Goal: Information Seeking & Learning: Learn about a topic

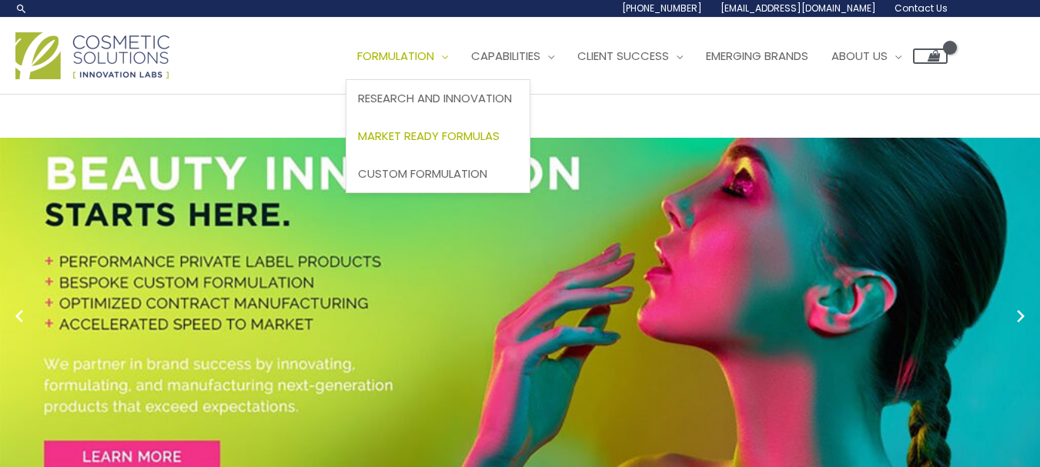
click at [408, 135] on span "Market Ready Formulas" at bounding box center [429, 136] width 142 height 16
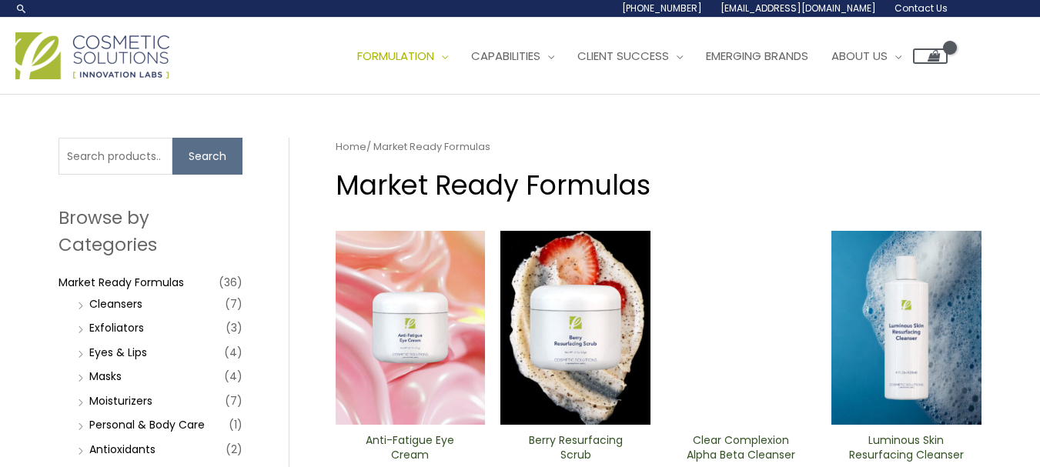
scroll to position [77, 0]
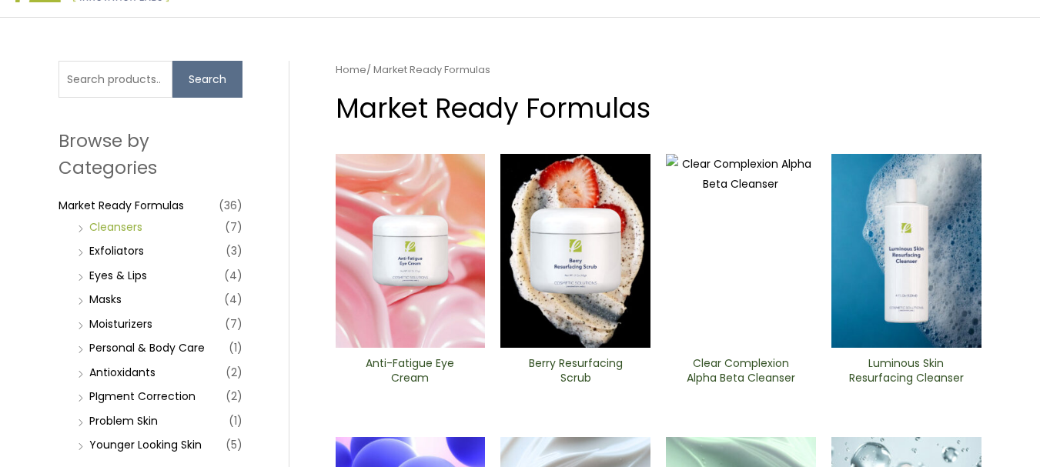
click at [97, 227] on link "Cleansers" at bounding box center [115, 226] width 53 height 15
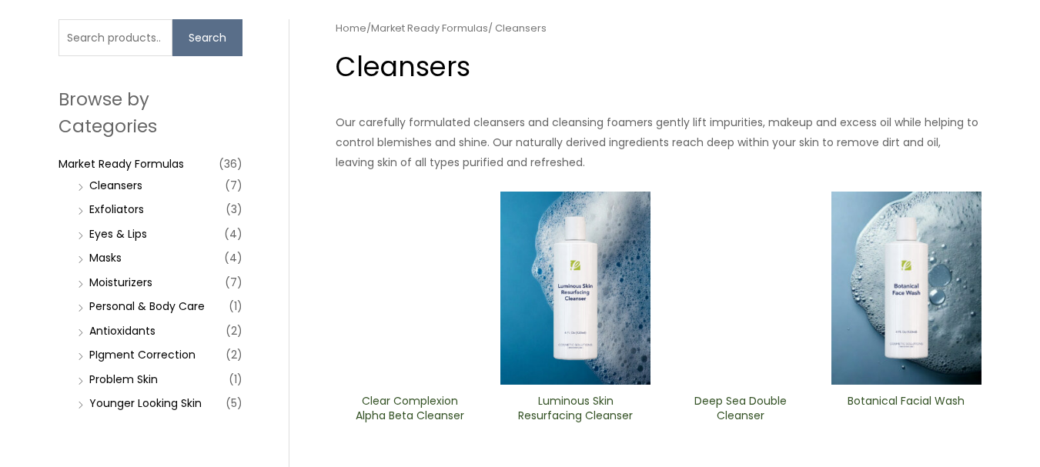
scroll to position [154, 0]
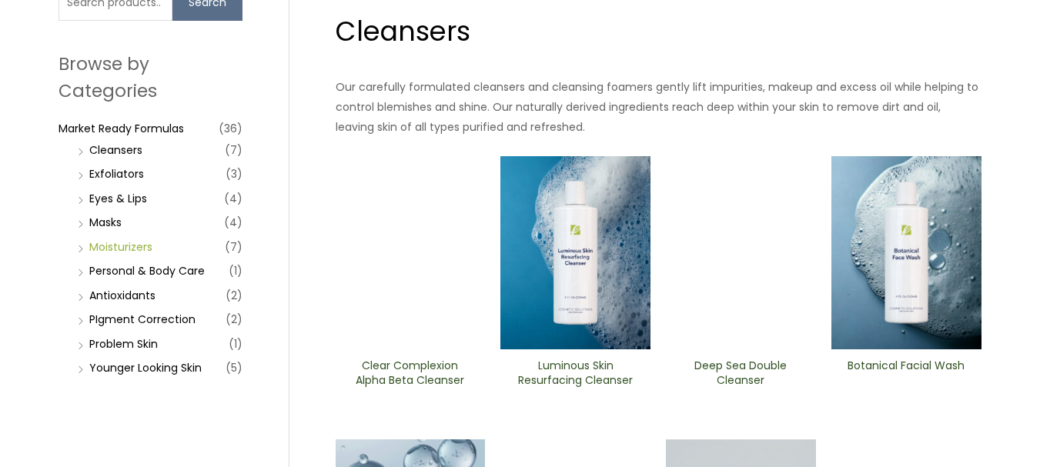
click at [125, 249] on link "Moisturizers" at bounding box center [120, 246] width 63 height 15
click at [143, 336] on link "Problem Skin" at bounding box center [123, 343] width 68 height 15
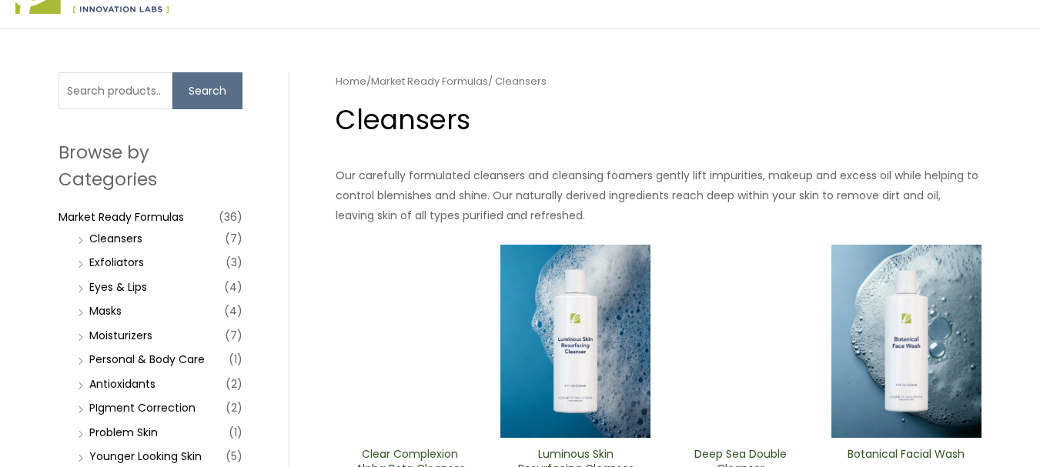
scroll to position [0, 0]
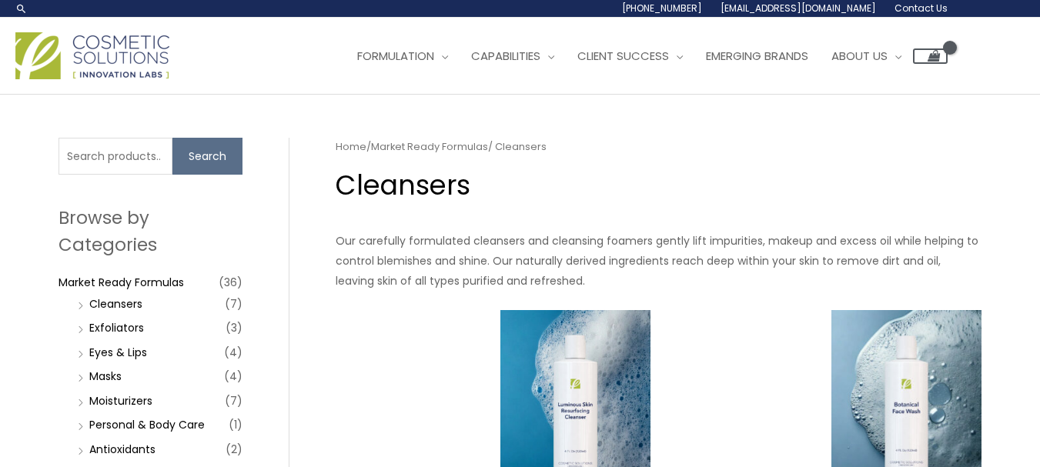
click at [95, 47] on img at bounding box center [92, 55] width 154 height 47
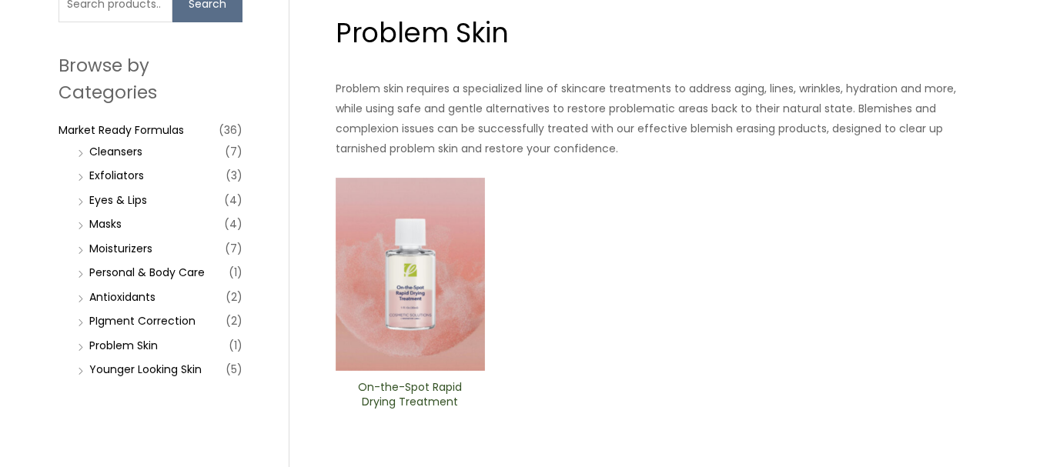
scroll to position [154, 0]
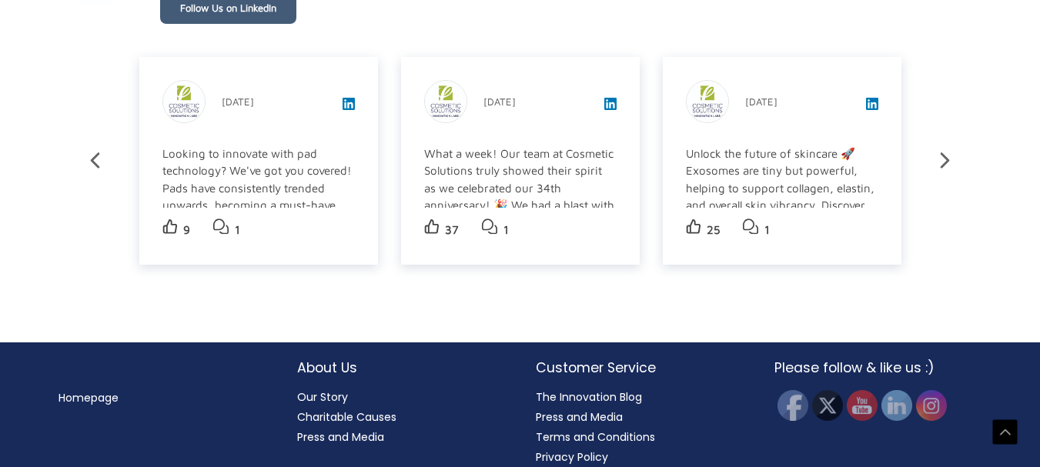
scroll to position [2715, 0]
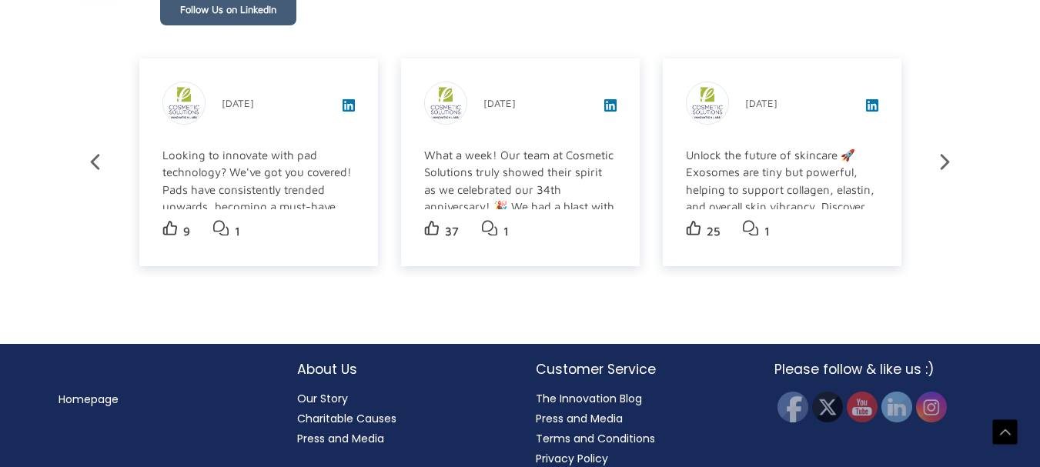
click at [329, 389] on li "Our Story" at bounding box center [401, 399] width 208 height 20
click at [330, 391] on link "Our Story" at bounding box center [322, 398] width 51 height 15
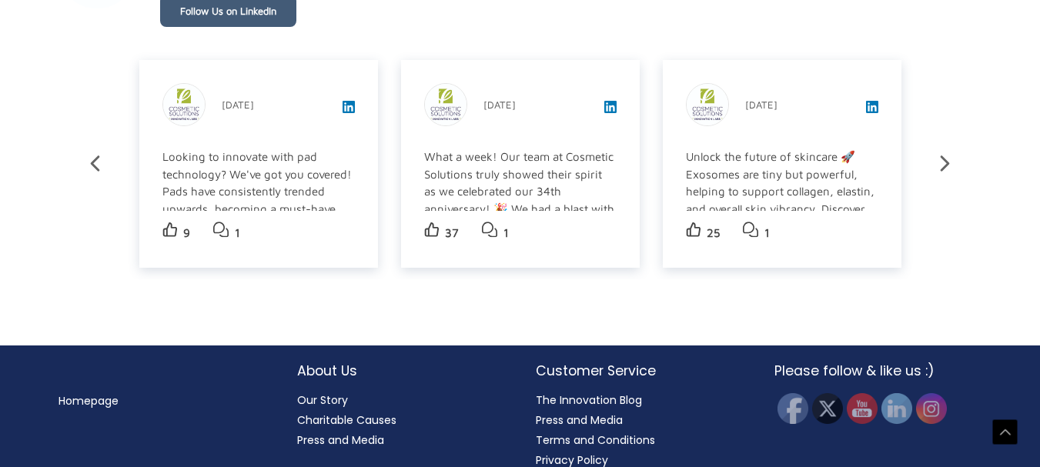
scroll to position [2735, 0]
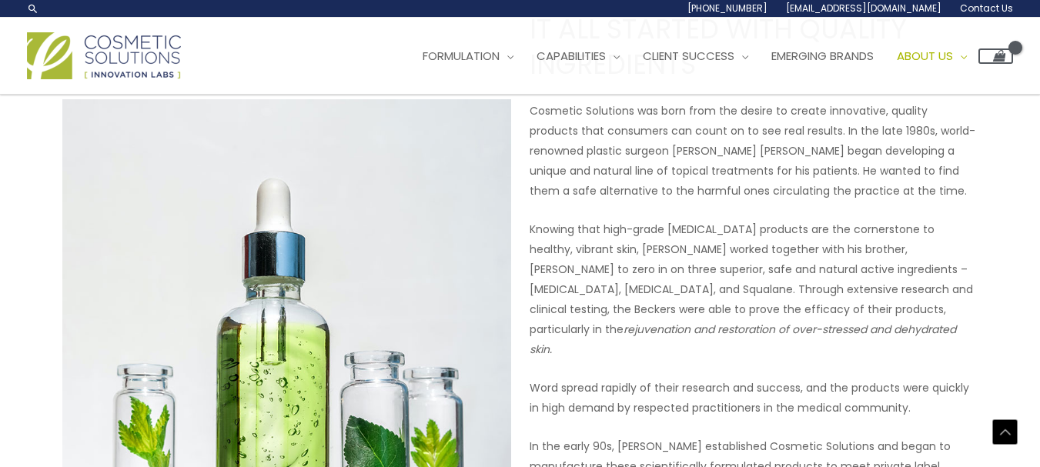
scroll to position [539, 0]
